Goal: Transaction & Acquisition: Purchase product/service

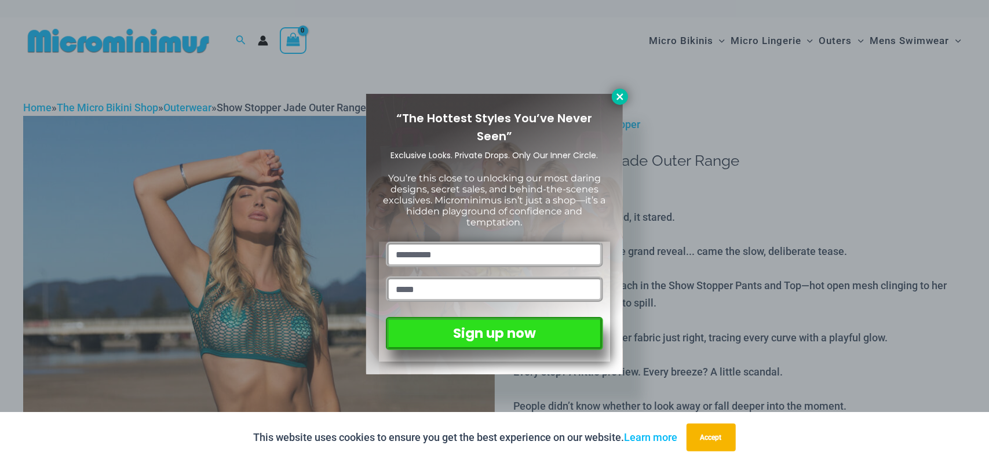
click at [622, 97] on icon at bounding box center [620, 97] width 10 height 10
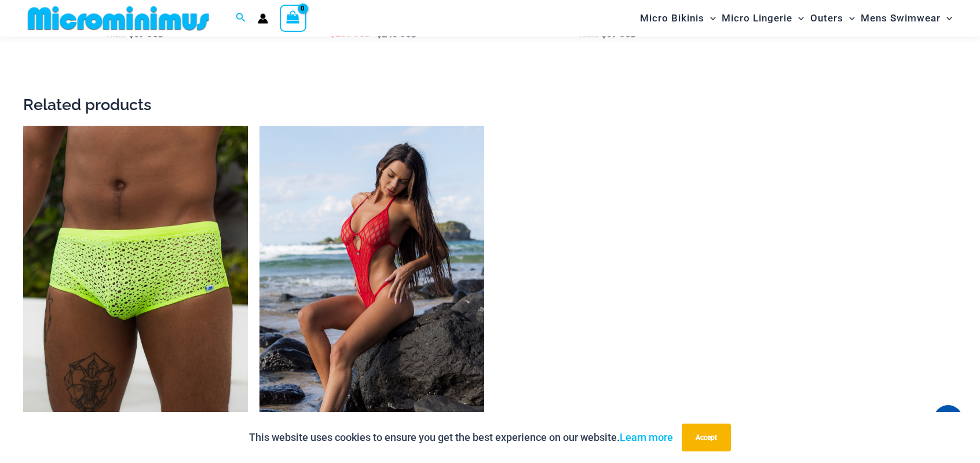
scroll to position [1967, 0]
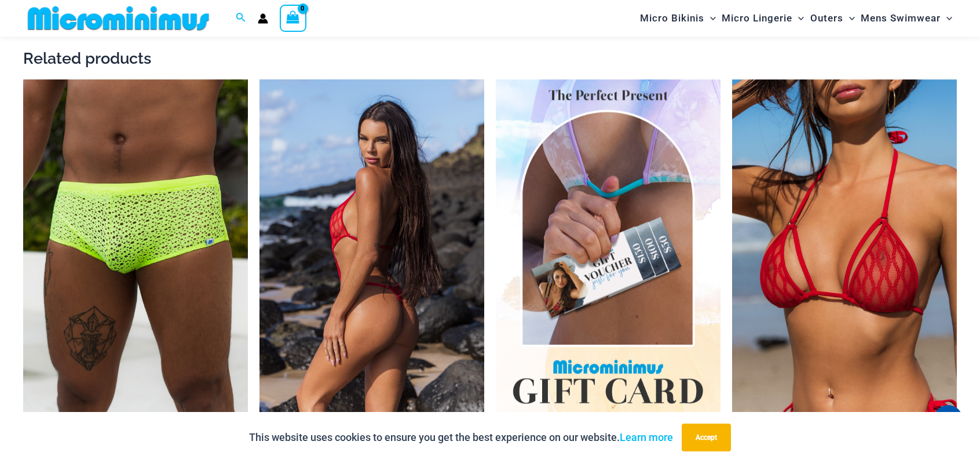
click at [371, 214] on img at bounding box center [372, 247] width 225 height 337
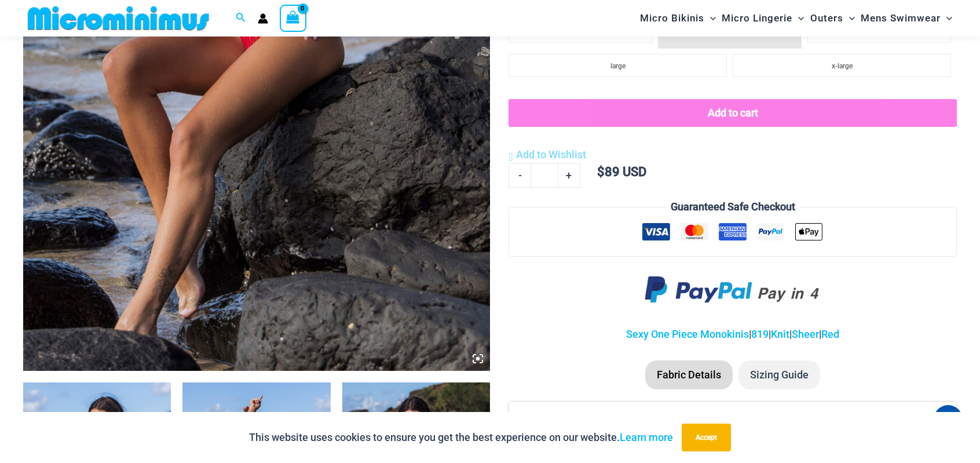
scroll to position [410, 0]
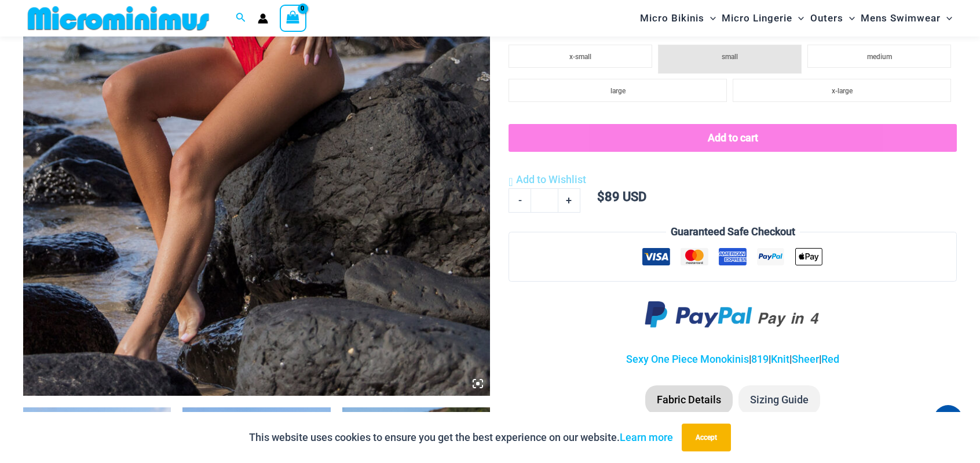
drag, startPoint x: 0, startPoint y: 0, endPoint x: 983, endPoint y: 65, distance: 985.5
click at [136, 413] on div "This website uses cookies to ensure you get the best experience on our website.…" at bounding box center [490, 437] width 980 height 51
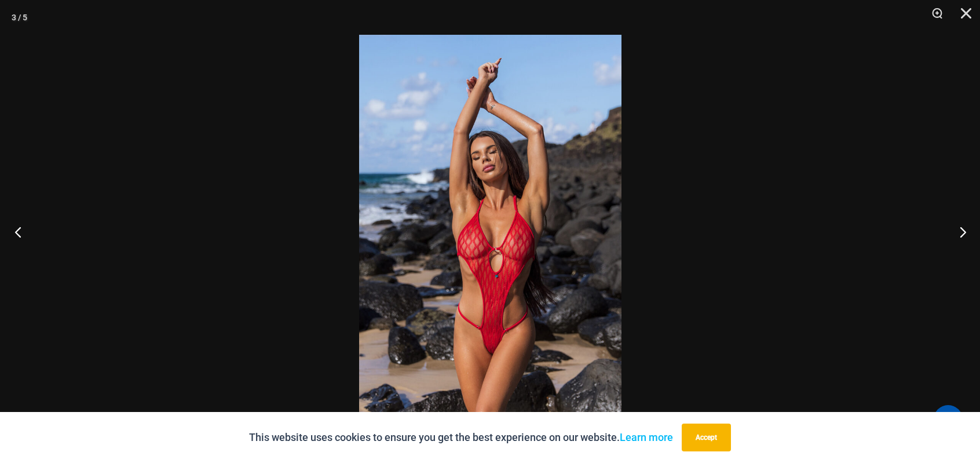
click at [19, 235] on button "Previous" at bounding box center [21, 232] width 43 height 58
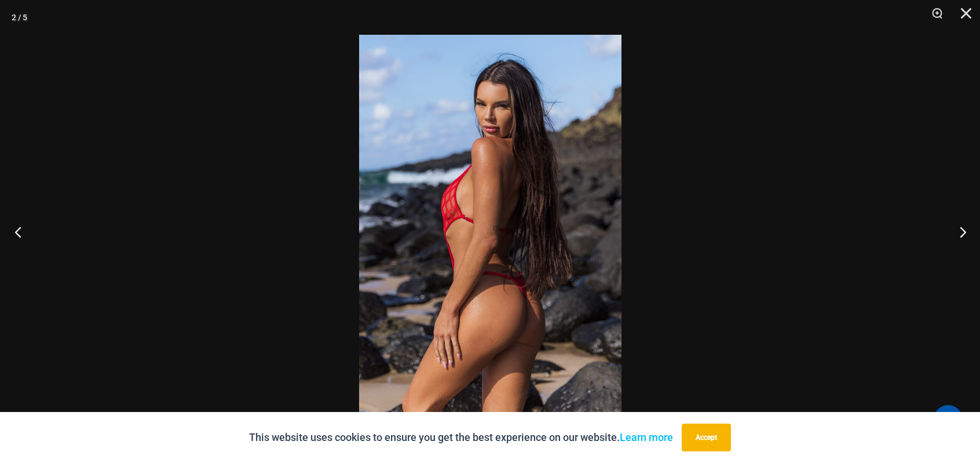
click at [19, 235] on button "Previous" at bounding box center [21, 232] width 43 height 58
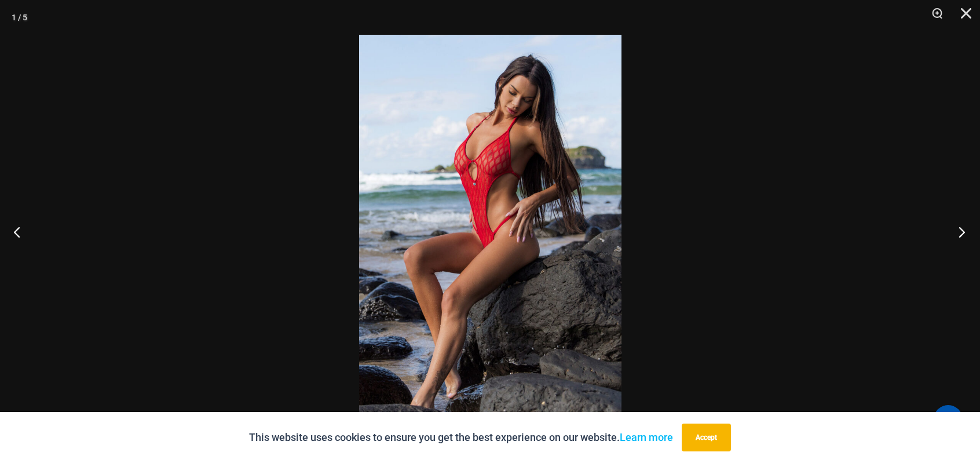
click at [965, 232] on button "Next" at bounding box center [958, 232] width 43 height 58
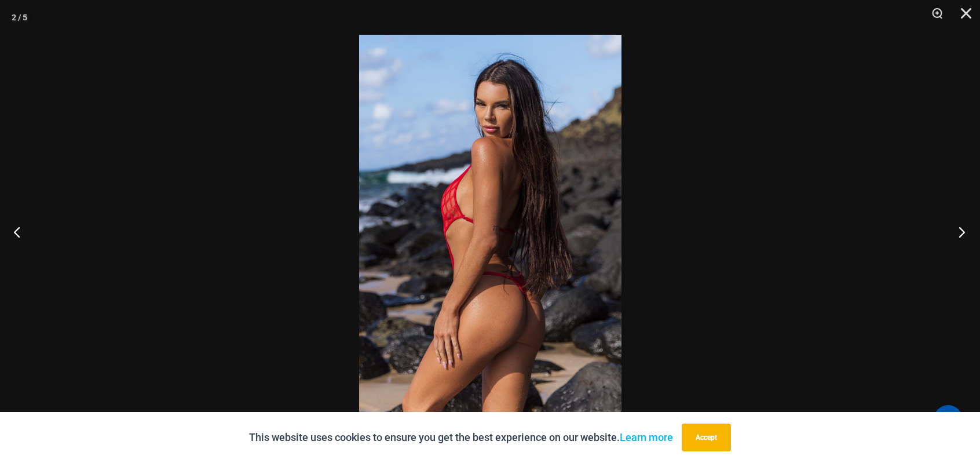
click at [965, 232] on button "Next" at bounding box center [958, 232] width 43 height 58
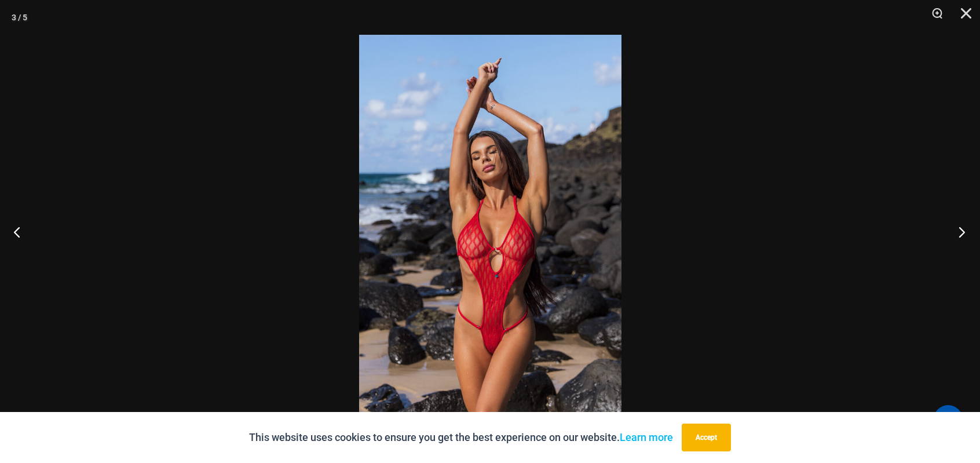
click at [965, 233] on button "Next" at bounding box center [958, 232] width 43 height 58
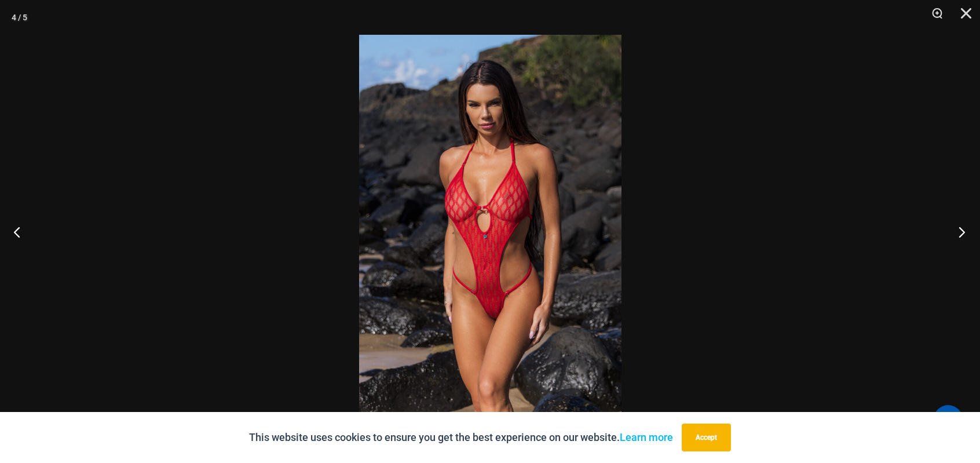
click at [965, 233] on button "Next" at bounding box center [958, 232] width 43 height 58
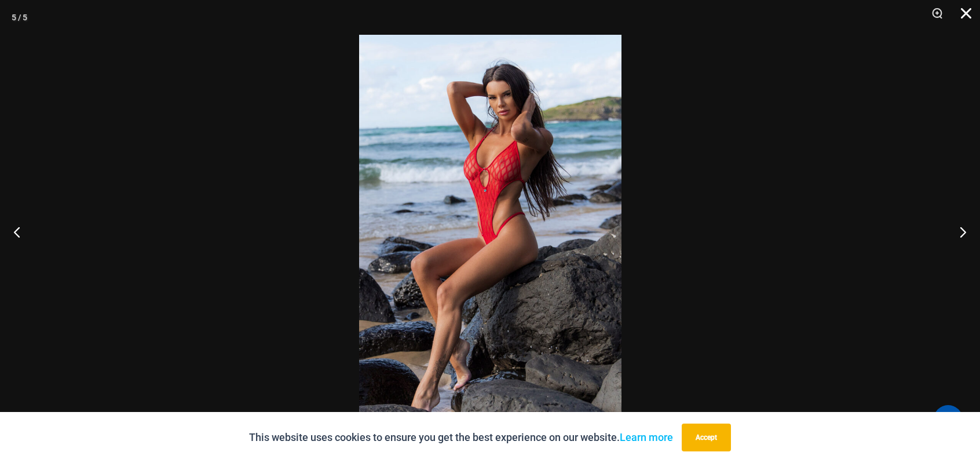
click at [971, 16] on button "Close" at bounding box center [962, 17] width 29 height 35
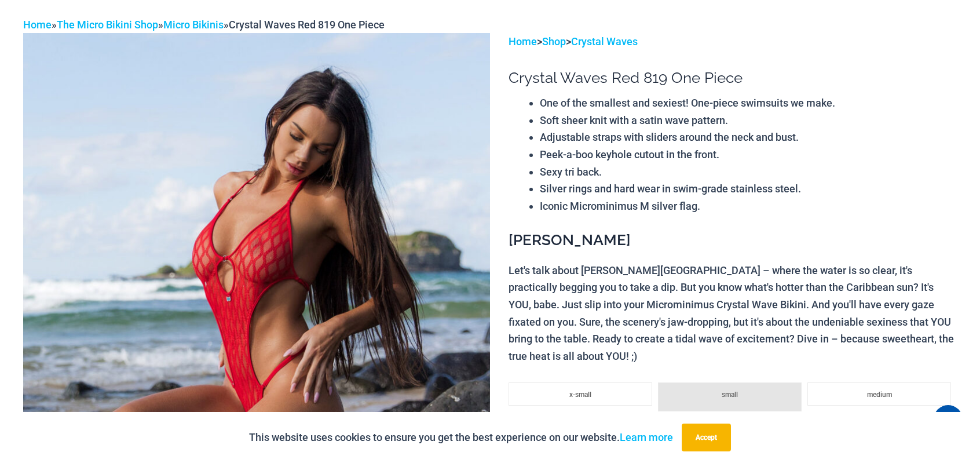
scroll to position [0, 0]
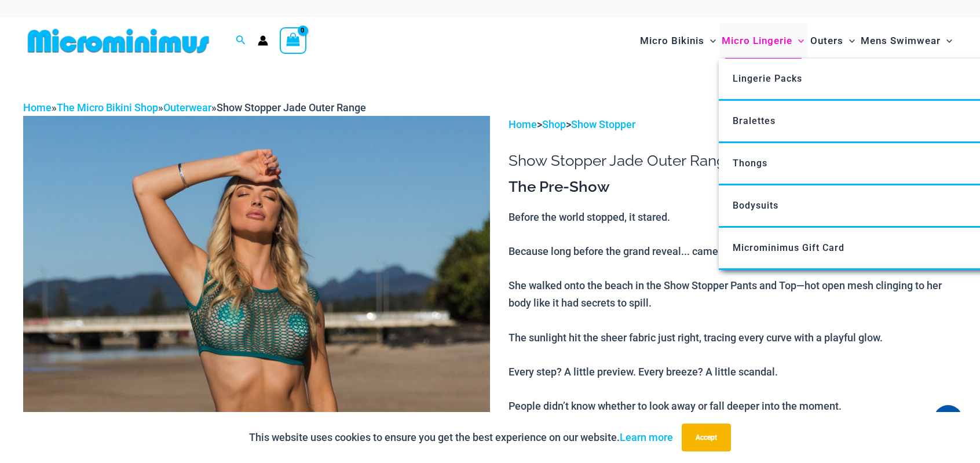
click at [750, 41] on span "Micro Lingerie" at bounding box center [757, 41] width 71 height 30
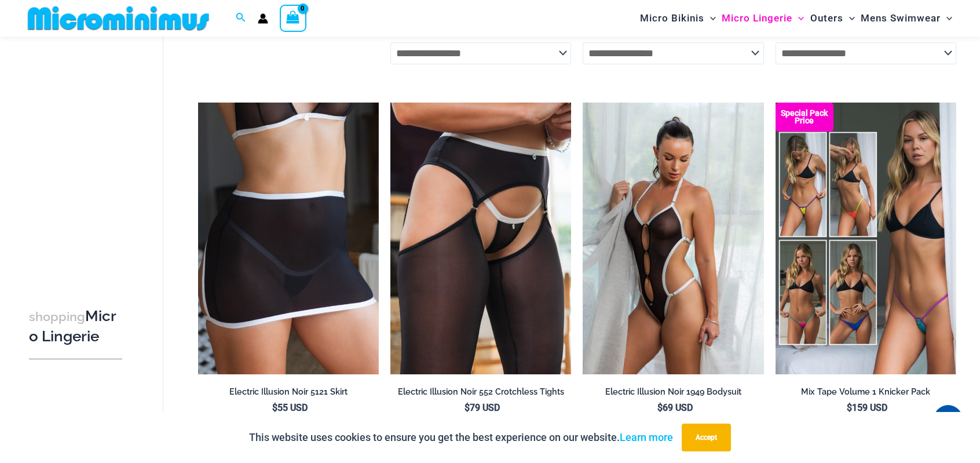
scroll to position [2400, 0]
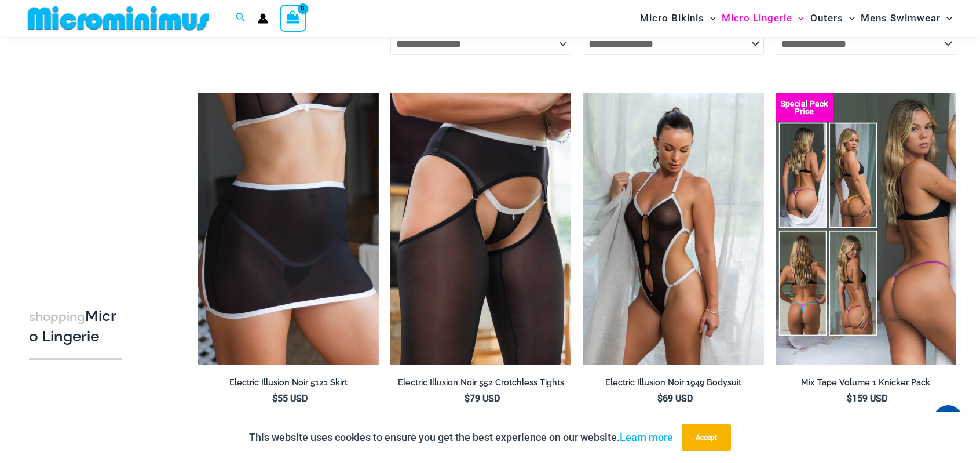
click at [900, 199] on img at bounding box center [866, 228] width 181 height 271
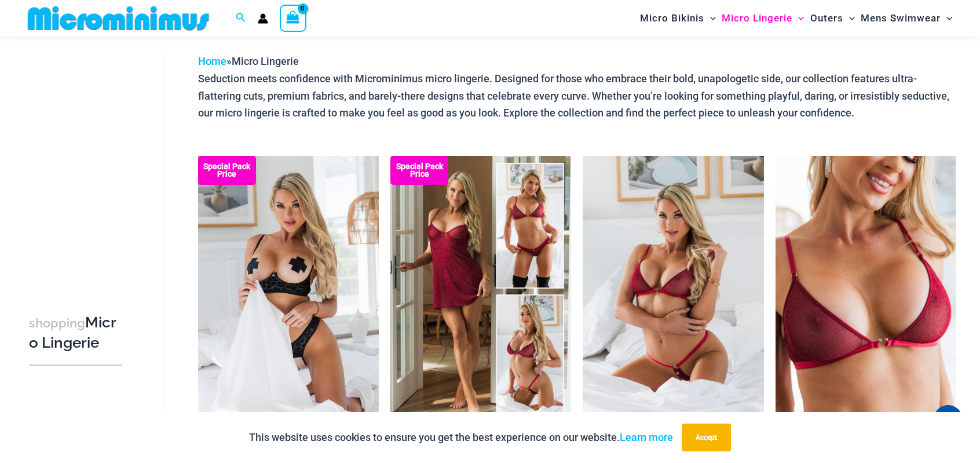
scroll to position [60, 0]
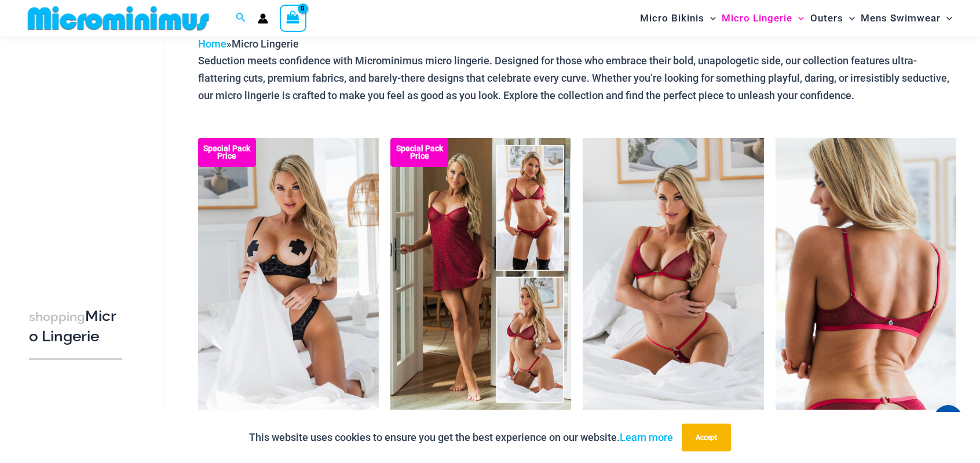
click at [915, 303] on img at bounding box center [866, 273] width 181 height 271
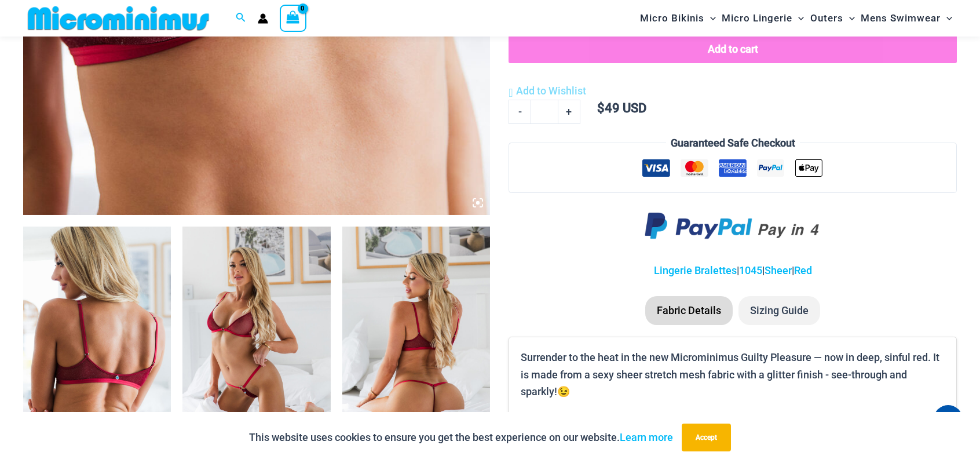
scroll to position [627, 0]
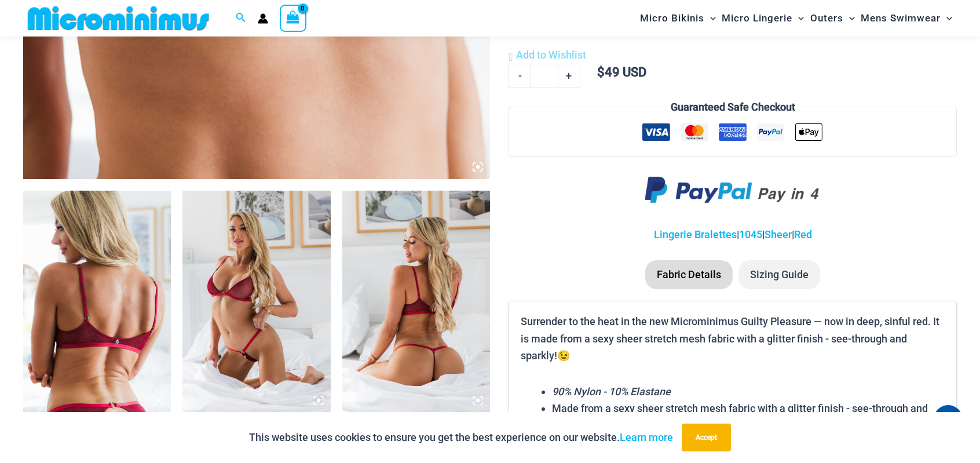
drag, startPoint x: 0, startPoint y: 0, endPoint x: 982, endPoint y: 92, distance: 986.5
click at [478, 169] on icon at bounding box center [478, 167] width 10 height 10
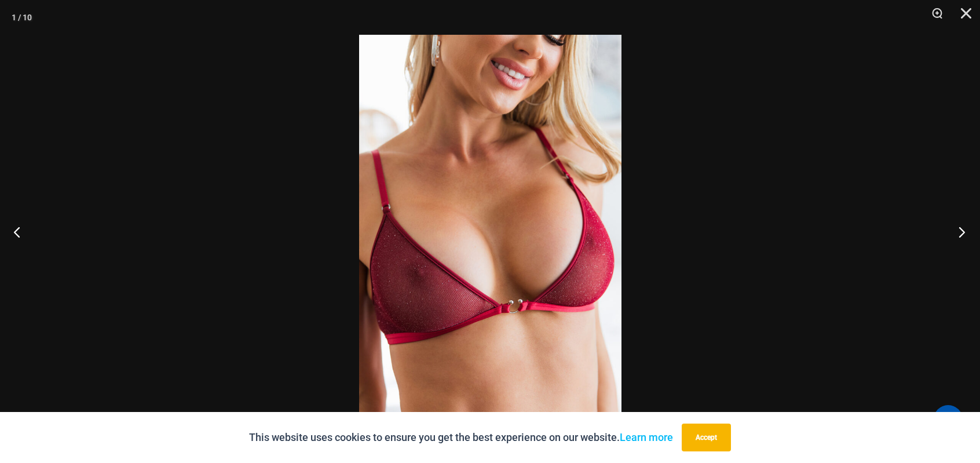
click at [969, 227] on button "Next" at bounding box center [958, 232] width 43 height 58
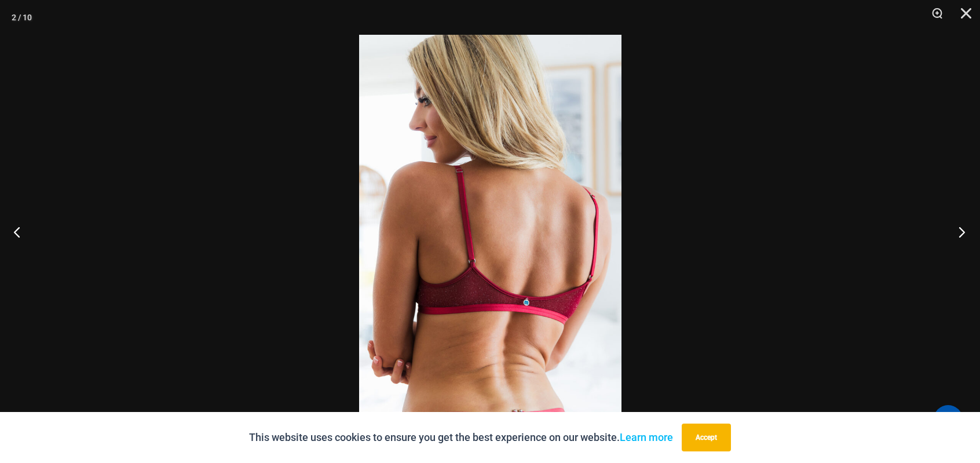
click at [969, 228] on button "Next" at bounding box center [958, 232] width 43 height 58
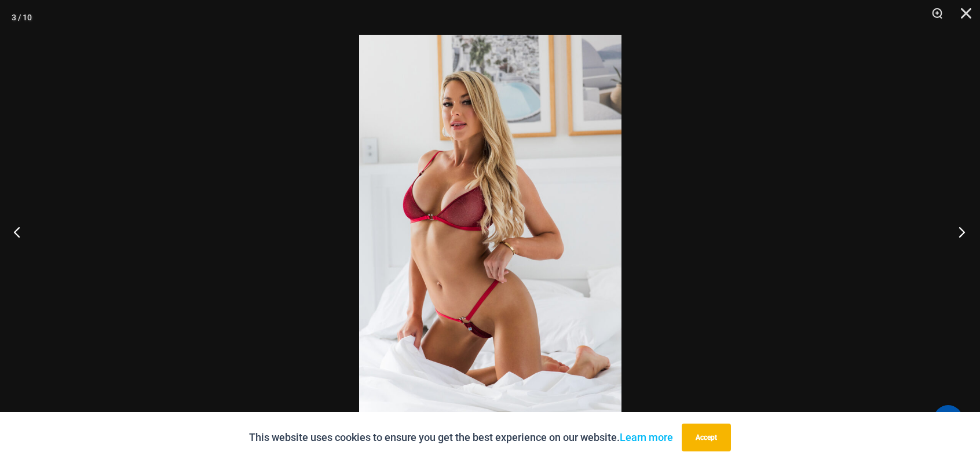
click at [969, 228] on button "Next" at bounding box center [958, 232] width 43 height 58
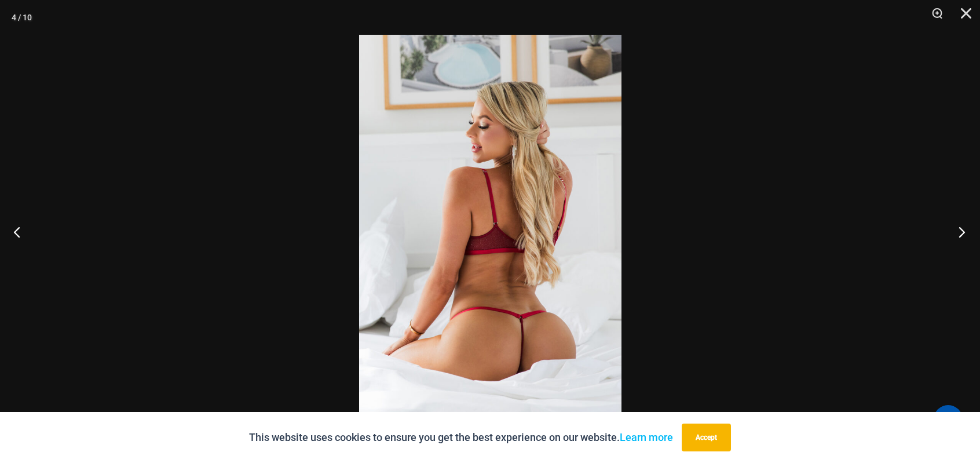
click at [969, 228] on button "Next" at bounding box center [958, 232] width 43 height 58
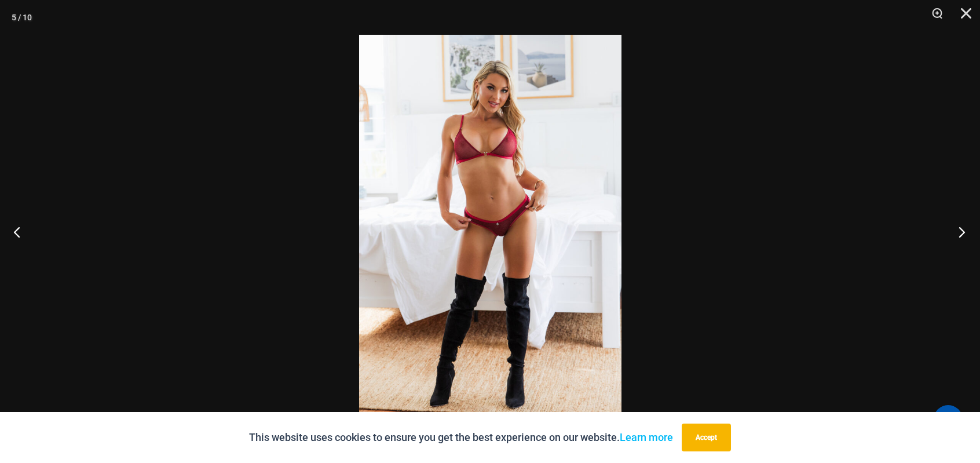
click at [969, 229] on button "Next" at bounding box center [958, 232] width 43 height 58
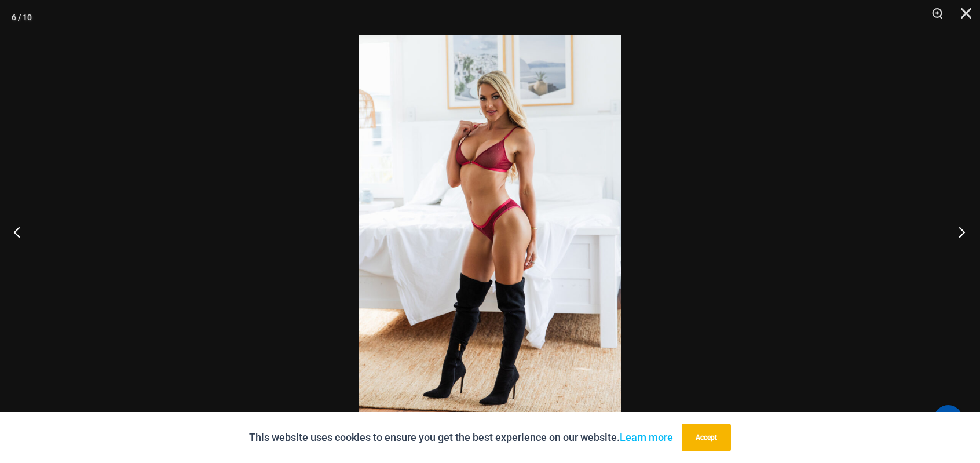
click at [970, 229] on button "Next" at bounding box center [958, 232] width 43 height 58
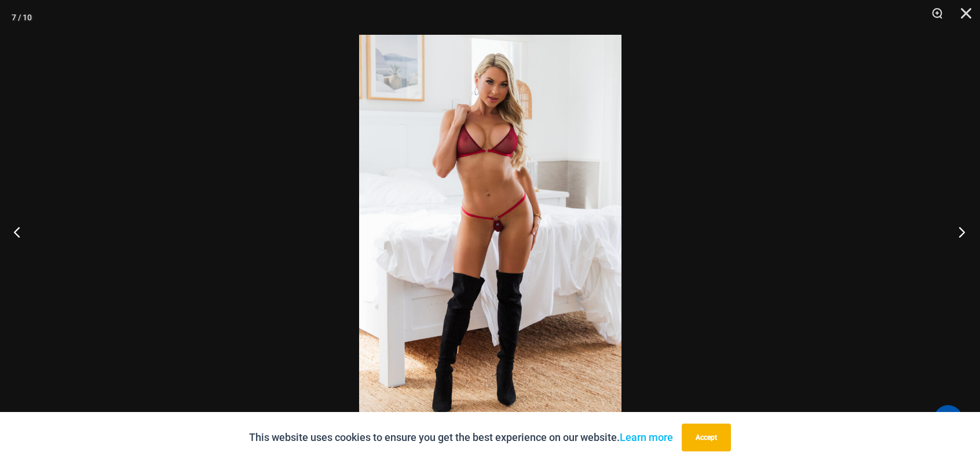
click at [970, 231] on button "Next" at bounding box center [958, 232] width 43 height 58
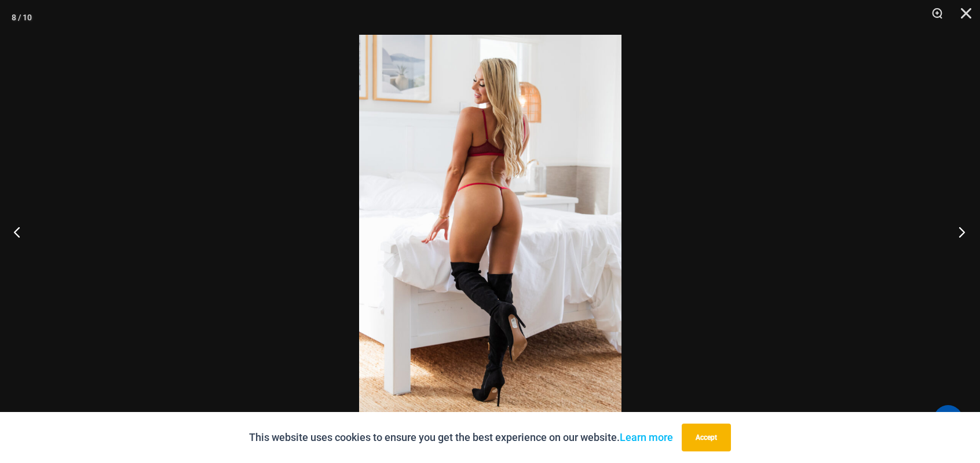
click at [971, 231] on button "Next" at bounding box center [958, 232] width 43 height 58
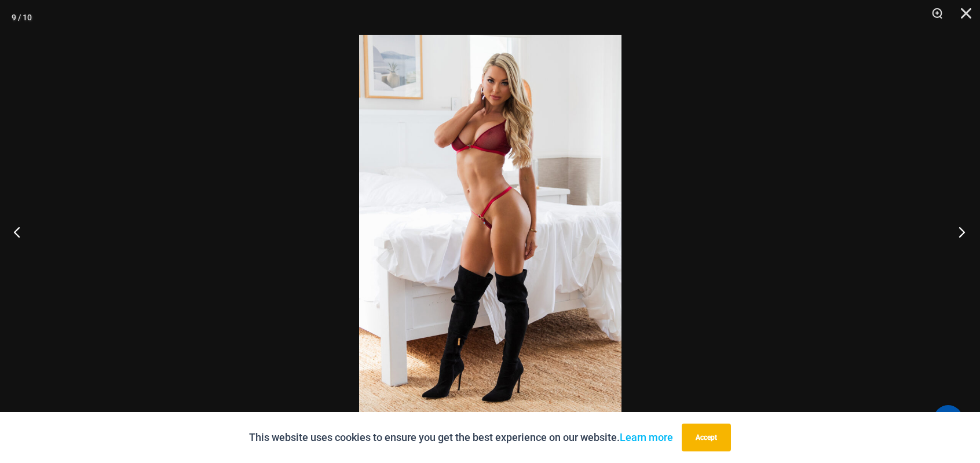
click at [971, 232] on button "Next" at bounding box center [958, 232] width 43 height 58
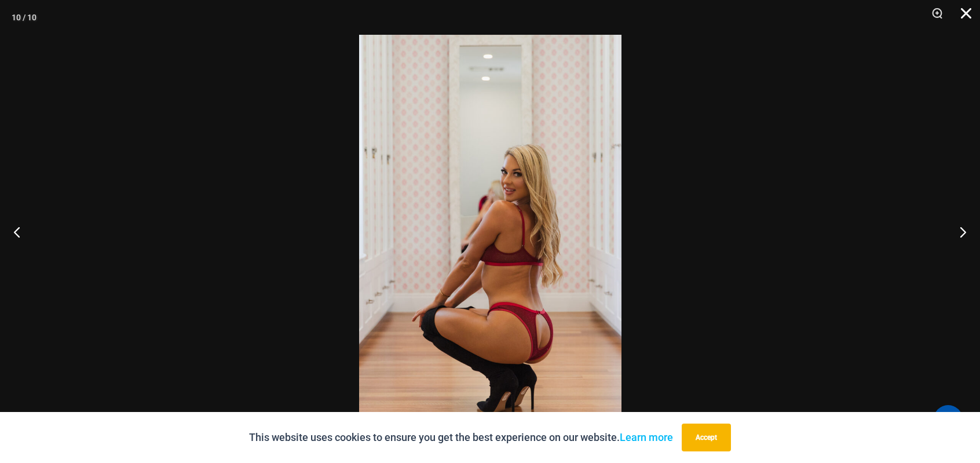
click at [970, 10] on button "Close" at bounding box center [962, 17] width 29 height 35
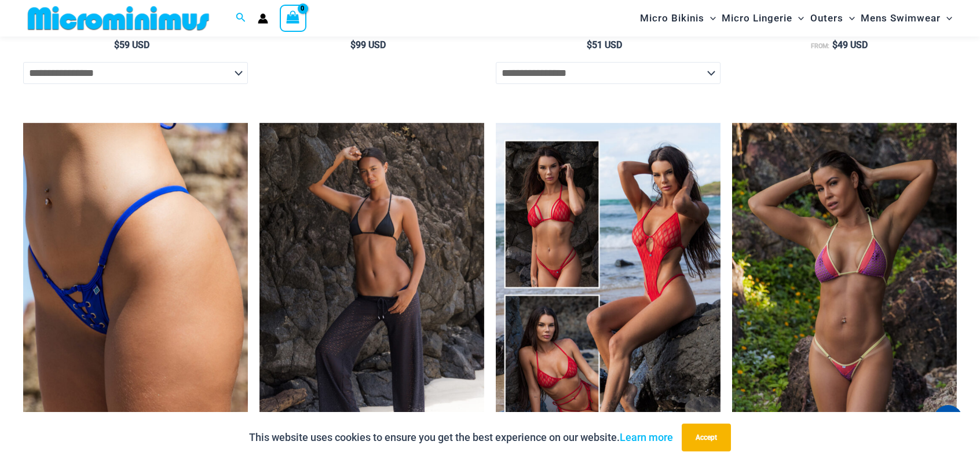
scroll to position [0, 0]
